Goal: Find specific page/section: Find specific page/section

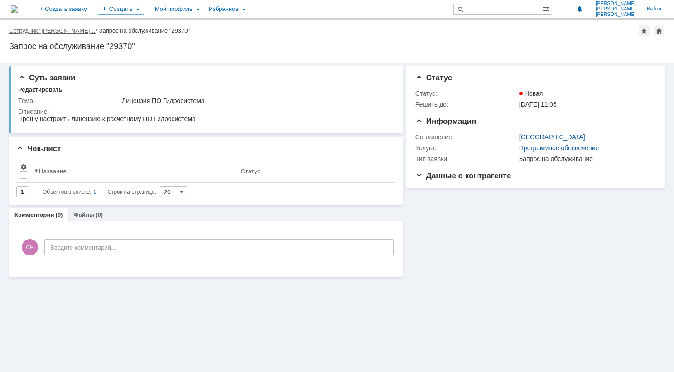
click at [77, 32] on link "Сотрудник "[PERSON_NAME]…" at bounding box center [52, 30] width 87 height 7
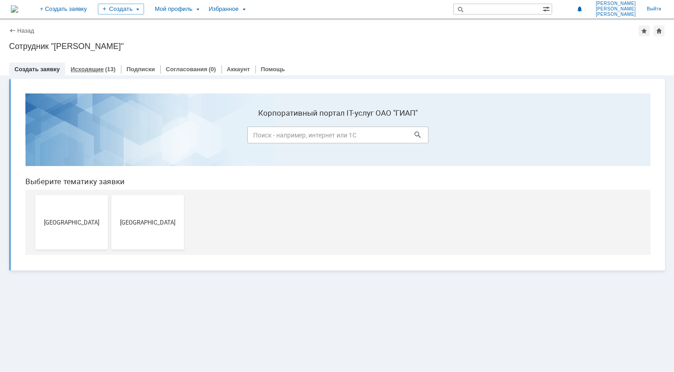
click at [83, 66] on link "Исходящие" at bounding box center [87, 69] width 33 height 7
